Goal: Task Accomplishment & Management: Complete application form

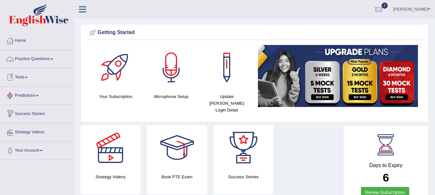
click at [28, 61] on link "Practice Questions" at bounding box center [36, 58] width 73 height 16
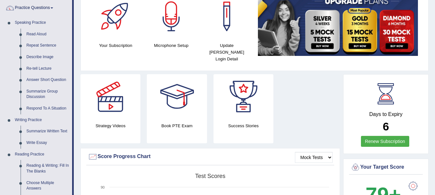
scroll to position [52, 0]
click at [41, 141] on link "Write Essay" at bounding box center [48, 143] width 49 height 12
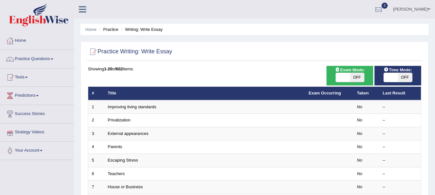
click at [351, 78] on span "OFF" at bounding box center [357, 77] width 14 height 9
checkbox input "true"
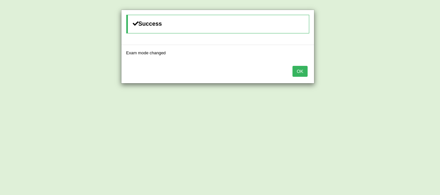
click at [296, 72] on button "OK" at bounding box center [299, 71] width 15 height 11
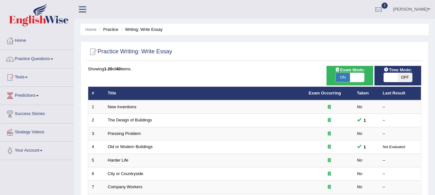
click at [407, 76] on span "OFF" at bounding box center [405, 77] width 14 height 9
checkbox input "true"
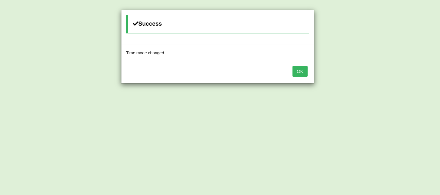
click at [301, 71] on button "OK" at bounding box center [299, 71] width 15 height 11
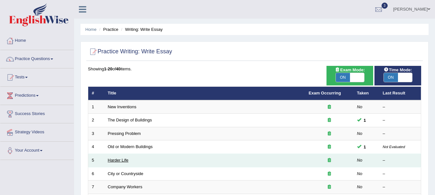
click at [125, 162] on link "Harder Life" at bounding box center [118, 160] width 21 height 5
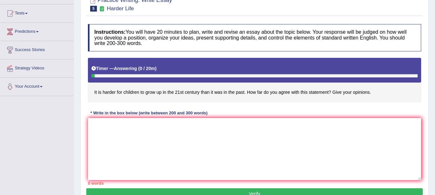
scroll to position [64, 0]
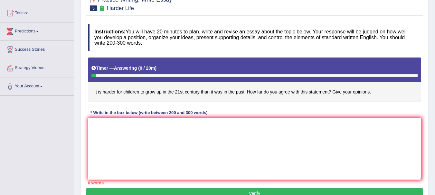
click at [114, 137] on textarea at bounding box center [254, 149] width 333 height 62
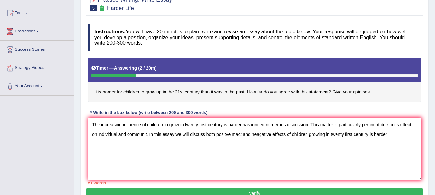
click at [216, 135] on textarea "The increasing influence of children to grow in twenty first century is harder …" at bounding box center [254, 149] width 333 height 62
click at [240, 135] on textarea "The increasing influence of children to grow in twenty first century is harder …" at bounding box center [254, 149] width 333 height 62
click at [251, 135] on textarea "The increasing influence of children to grow in twenty first century is harder …" at bounding box center [254, 149] width 333 height 62
click at [216, 134] on textarea "The increasing influence of children to grow in twenty first century is harder …" at bounding box center [254, 149] width 333 height 62
click at [400, 135] on textarea "The increasing influence of children to grow in twenty first century is harder …" at bounding box center [254, 149] width 333 height 62
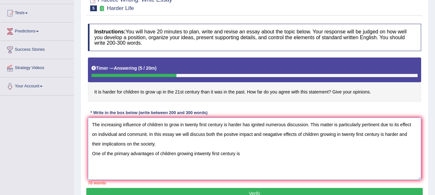
click at [198, 154] on textarea "The increasing influence of children to grow in twenty first century is harder …" at bounding box center [254, 149] width 333 height 62
click at [248, 154] on textarea "The increasing influence of children to grow in twenty first century is harder …" at bounding box center [254, 149] width 333 height 62
click at [254, 156] on textarea "The increasing influence of children to grow in twenty first century is harder …" at bounding box center [254, 149] width 333 height 62
click at [309, 153] on textarea "The increasing influence of children to grow in twenty first century is harder …" at bounding box center [254, 149] width 333 height 62
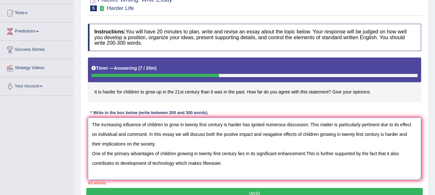
click at [207, 165] on textarea "The increasing influence of children to grow in twenty first century is harder …" at bounding box center [254, 149] width 333 height 62
click at [226, 163] on textarea "The increasing influence of children to grow in twenty first century is harder …" at bounding box center [254, 149] width 333 height 62
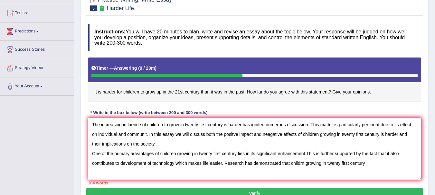
click at [303, 163] on textarea "The increasing influence of children to grow in twenty first century is harder …" at bounding box center [254, 149] width 333 height 62
click at [382, 164] on textarea "The increasing influence of children to grow in twenty first century is harder …" at bounding box center [254, 149] width 333 height 62
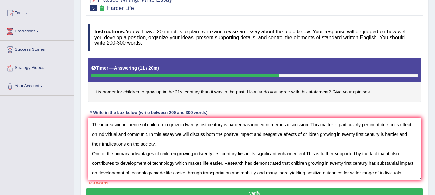
scroll to position [10, 0]
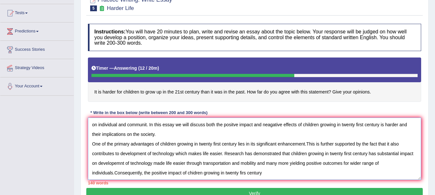
click at [245, 174] on textarea "The increasing influence of children to grow in twenty first century is harder …" at bounding box center [254, 149] width 333 height 62
click at [263, 174] on textarea "The increasing influence of children to grow in twenty first century is harder …" at bounding box center [254, 149] width 333 height 62
click at [283, 174] on textarea "The increasing influence of children to grow in twenty first century is harder …" at bounding box center [254, 149] width 333 height 62
click at [310, 174] on textarea "The increasing influence of children to grow in twenty first century is harder …" at bounding box center [254, 149] width 333 height 62
click at [346, 173] on textarea "The increasing influence of children to grow in twenty first century is harder …" at bounding box center [254, 149] width 333 height 62
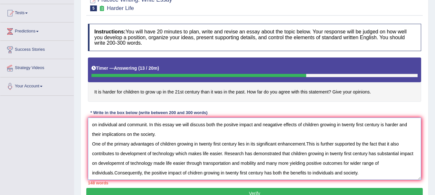
scroll to position [15, 0]
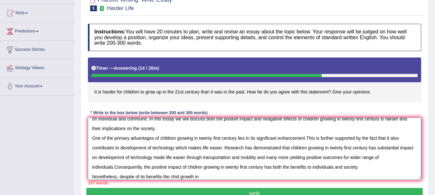
click at [346, 173] on textarea "The increasing influence of children to grow in twenty first century is harder …" at bounding box center [254, 149] width 333 height 62
click at [178, 177] on textarea "The increasing influence of children to grow in twenty first century is harder …" at bounding box center [254, 149] width 333 height 62
click at [210, 181] on div "157 words" at bounding box center [254, 183] width 333 height 6
drag, startPoint x: 210, startPoint y: 174, endPoint x: 203, endPoint y: 178, distance: 8.0
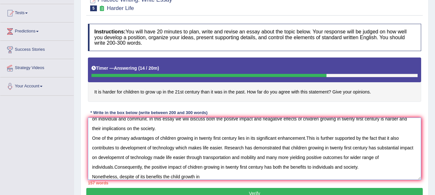
click at [203, 178] on textarea at bounding box center [254, 149] width 333 height 62
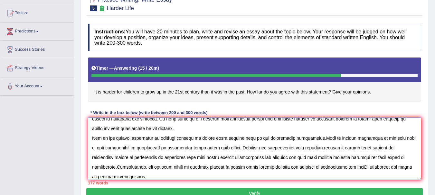
click at [166, 176] on textarea at bounding box center [254, 149] width 333 height 62
click at [193, 167] on textarea at bounding box center [254, 149] width 333 height 62
click at [352, 168] on textarea at bounding box center [254, 149] width 333 height 62
click at [364, 167] on textarea at bounding box center [254, 149] width 333 height 62
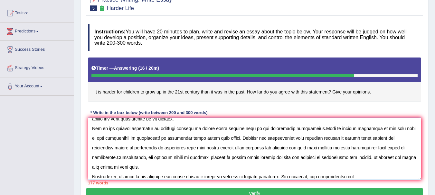
click at [151, 167] on textarea at bounding box center [254, 149] width 333 height 62
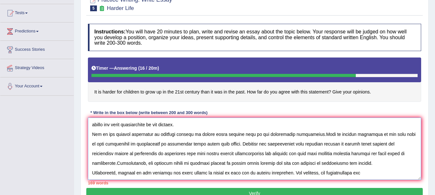
click at [361, 174] on textarea at bounding box center [254, 149] width 333 height 62
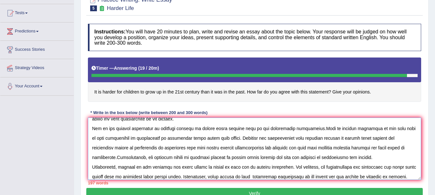
scroll to position [35, 0]
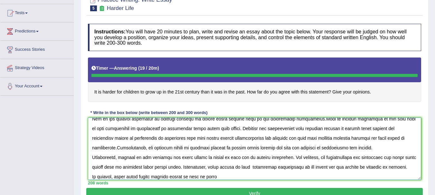
type textarea "The increasing influence of children to grow in twenty first century is harder …"
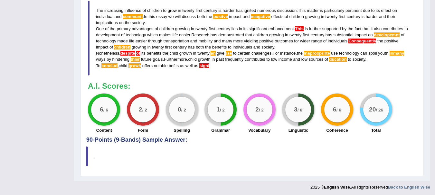
scroll to position [255, 0]
